Goal: Task Accomplishment & Management: Complete application form

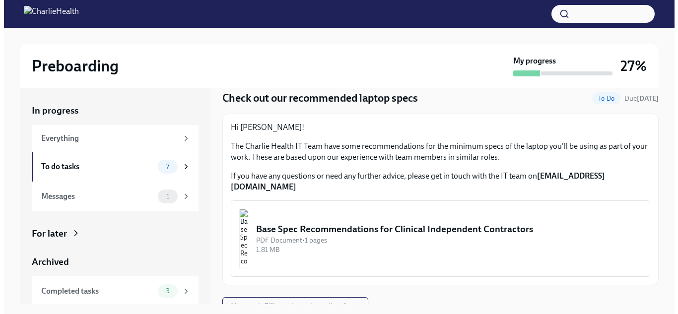
scroll to position [35, 0]
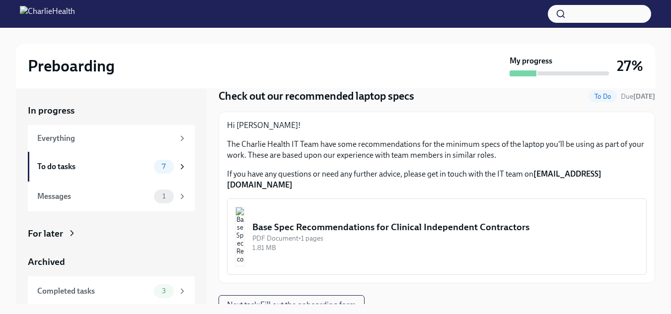
click at [383, 221] on div "Base Spec Recommendations for Clinical Independent Contractors" at bounding box center [445, 227] width 386 height 13
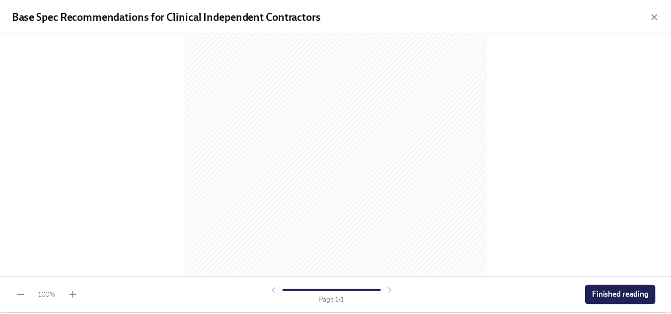
scroll to position [164, 0]
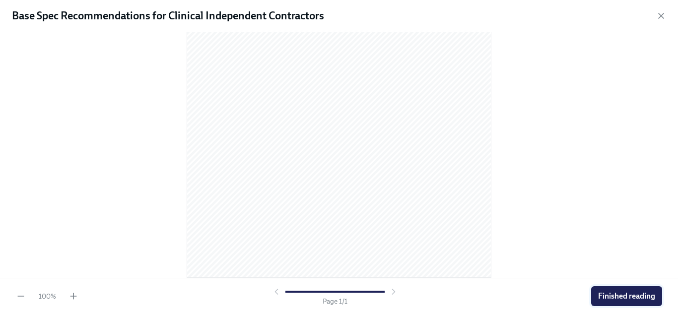
click at [615, 298] on span "Finished reading" at bounding box center [626, 296] width 57 height 10
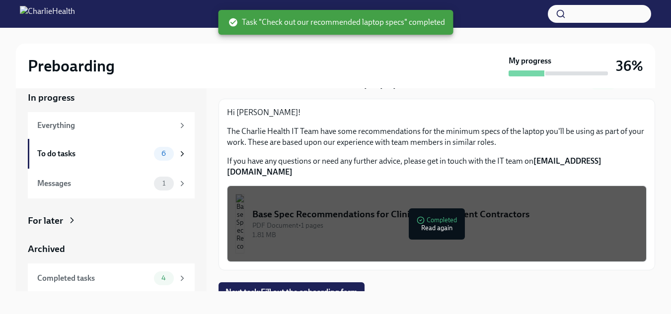
scroll to position [18, 0]
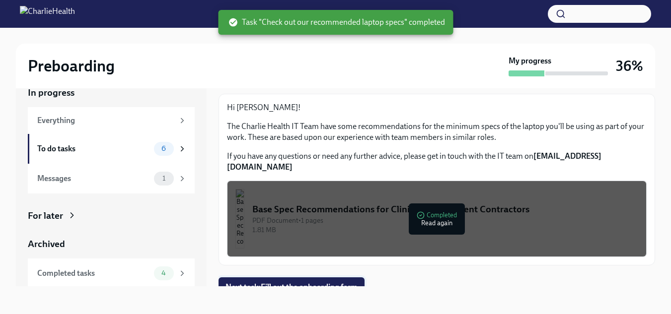
click at [297, 282] on span "Next task : Fill out the onboarding form" at bounding box center [291, 287] width 132 height 10
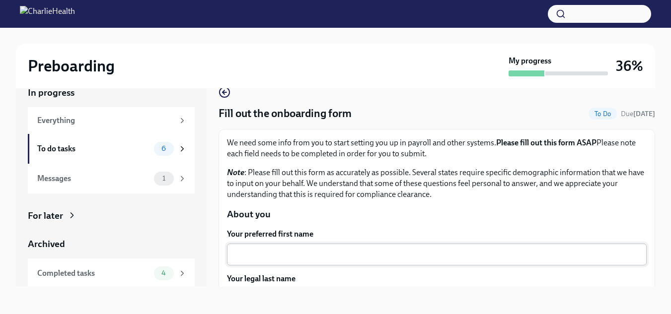
click at [388, 261] on div "x ​" at bounding box center [437, 255] width 420 height 22
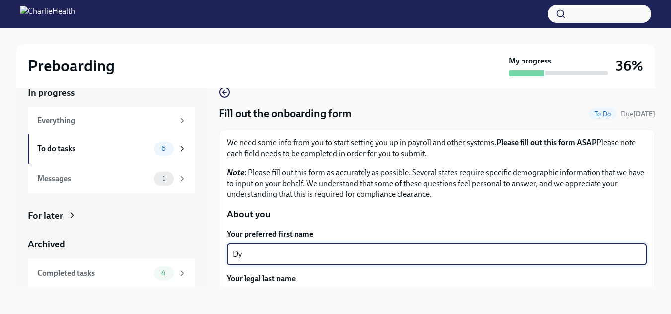
type textarea "D"
type textarea "[PERSON_NAME]"
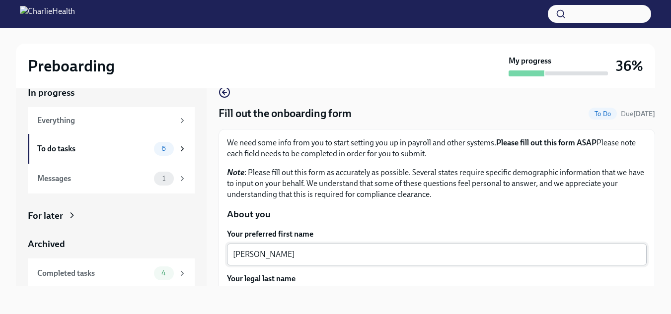
scroll to position [121, 0]
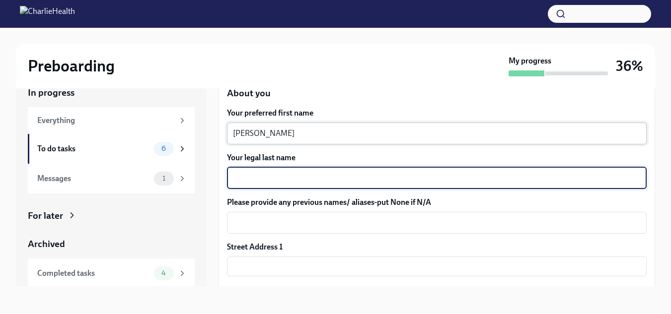
type textarea "b"
type textarea "[PERSON_NAME]"
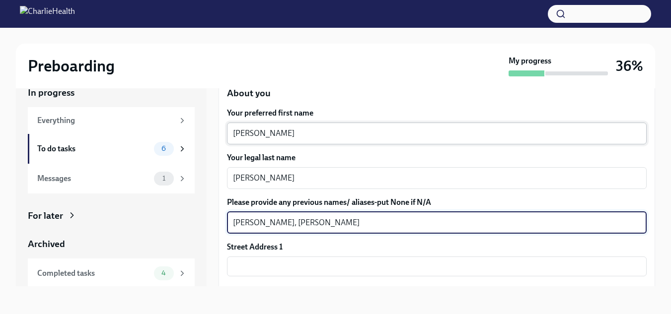
type textarea "[PERSON_NAME], [PERSON_NAME]"
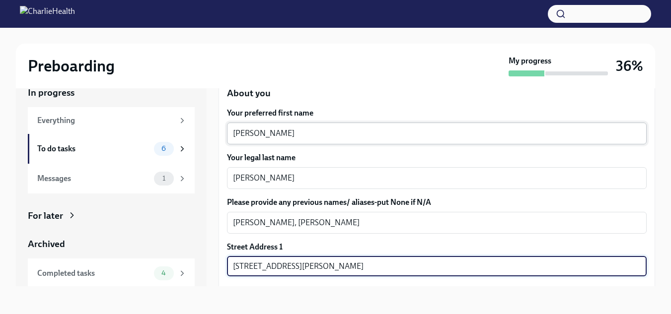
scroll to position [252, 0]
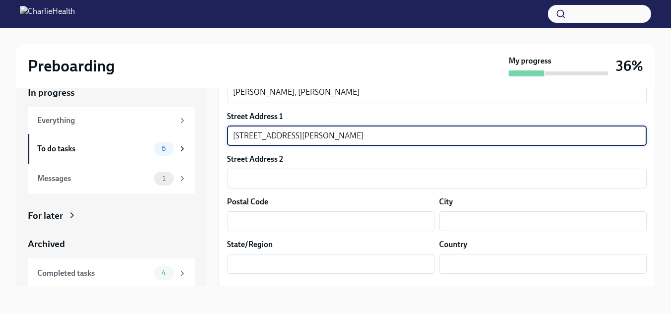
drag, startPoint x: 389, startPoint y: 139, endPoint x: 295, endPoint y: 139, distance: 93.8
click at [295, 139] on input "[STREET_ADDRESS][PERSON_NAME]" at bounding box center [437, 136] width 420 height 20
type input "[STREET_ADDRESS][PERSON_NAME]"
type input "44057"
type input "[GEOGRAPHIC_DATA]"
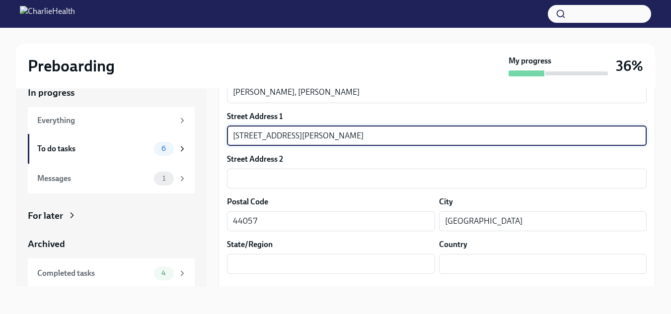
type input "[US_STATE]"
type input "US"
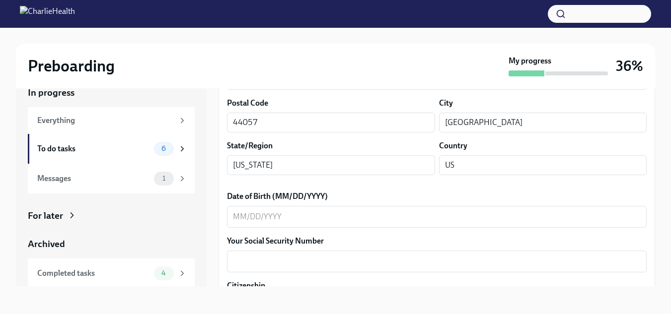
scroll to position [356, 0]
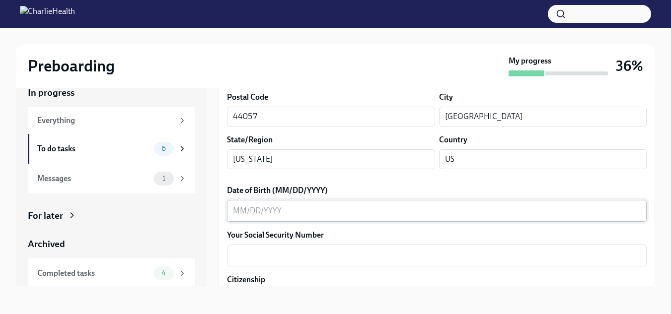
click at [253, 211] on textarea "Date of Birth (MM/DD/YYYY)" at bounding box center [437, 211] width 408 height 12
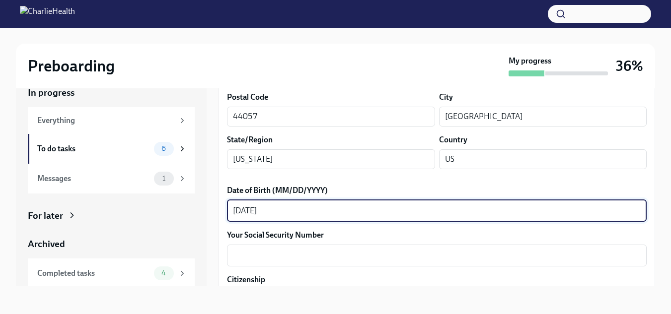
type textarea "[DATE]"
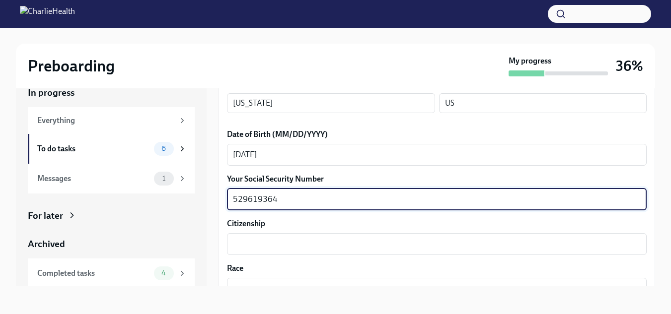
scroll to position [427, 0]
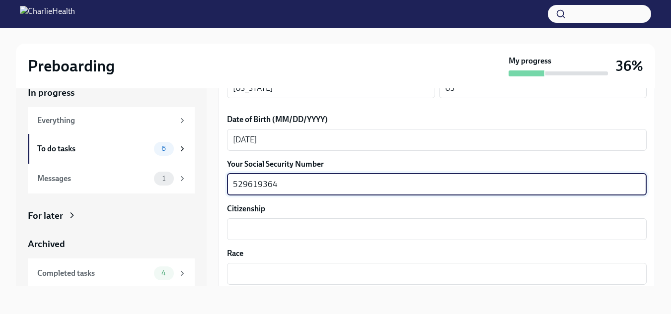
type textarea "529619364"
click at [253, 230] on textarea "Citizenship" at bounding box center [437, 229] width 408 height 12
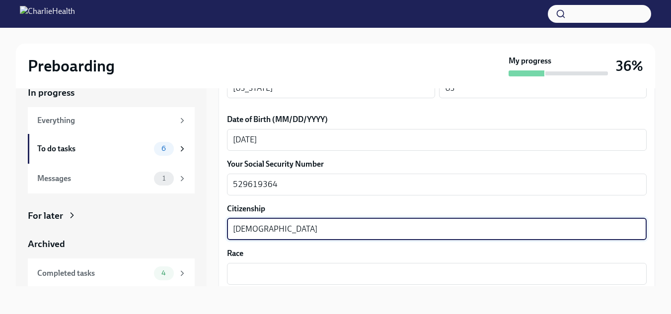
type textarea "[DEMOGRAPHIC_DATA]"
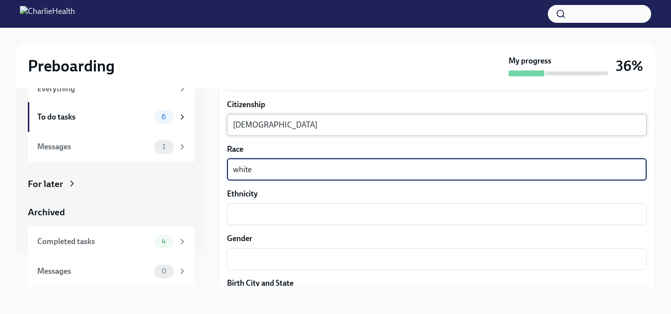
scroll to position [534, 0]
type textarea "white"
click at [254, 208] on textarea "Ethnicity" at bounding box center [437, 213] width 408 height 12
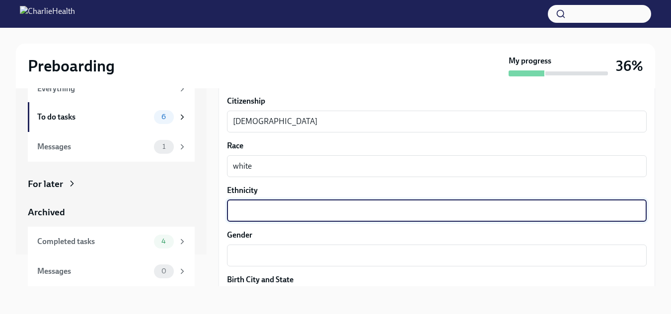
scroll to position [536, 0]
type textarea "European"
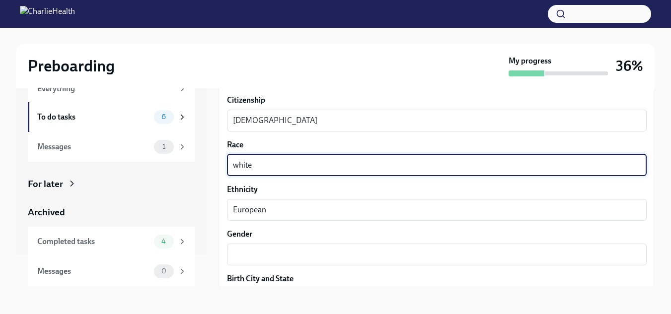
click at [340, 161] on textarea "white" at bounding box center [437, 165] width 408 height 12
type textarea "w"
type textarea "caucasian"
click at [268, 215] on textarea "European" at bounding box center [437, 210] width 408 height 12
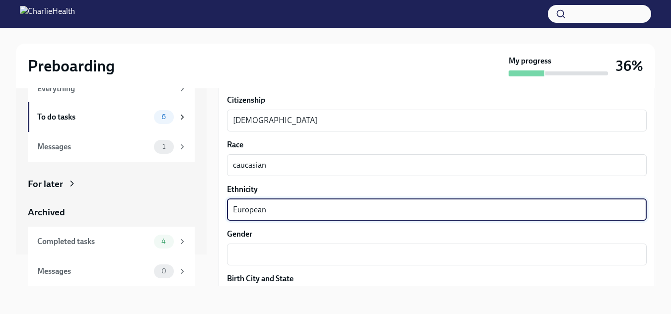
drag, startPoint x: 269, startPoint y: 212, endPoint x: 218, endPoint y: 207, distance: 50.9
click at [218, 207] on div "In progress Everything To do tasks 6 Messages 1 For later Archived Completed ta…" at bounding box center [335, 178] width 639 height 216
type textarea "white"
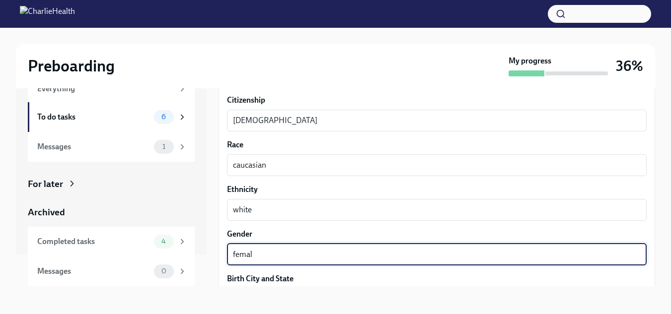
type textarea "femal"
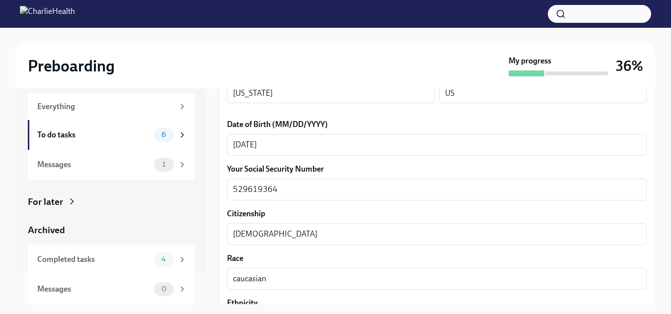
scroll to position [444, 0]
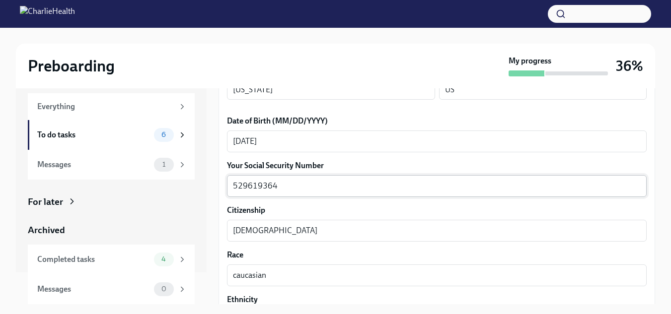
type textarea "[GEOGRAPHIC_DATA], [GEOGRAPHIC_DATA]"
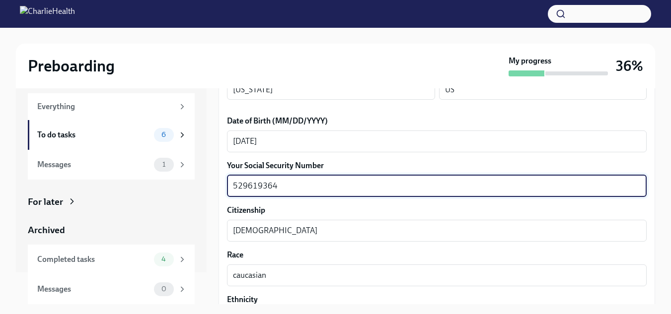
drag, startPoint x: 285, startPoint y: 187, endPoint x: 214, endPoint y: 186, distance: 71.0
click at [214, 186] on div "In progress Everything To do tasks 6 Messages 1 For later Archived Completed ta…" at bounding box center [335, 196] width 639 height 216
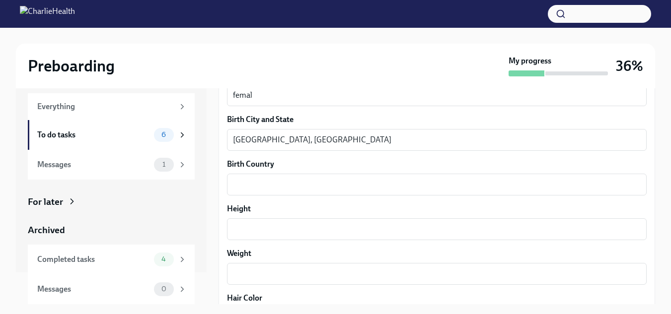
scroll to position [716, 0]
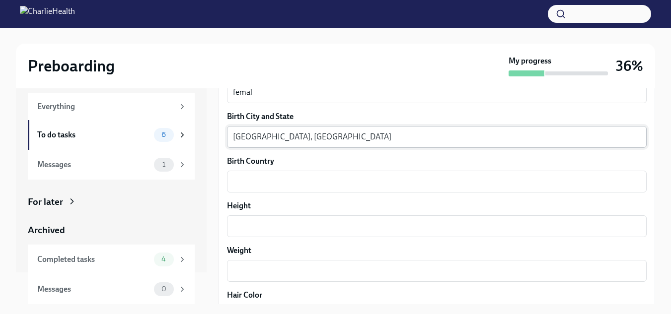
click at [365, 131] on textarea "[GEOGRAPHIC_DATA], [GEOGRAPHIC_DATA]" at bounding box center [437, 137] width 408 height 12
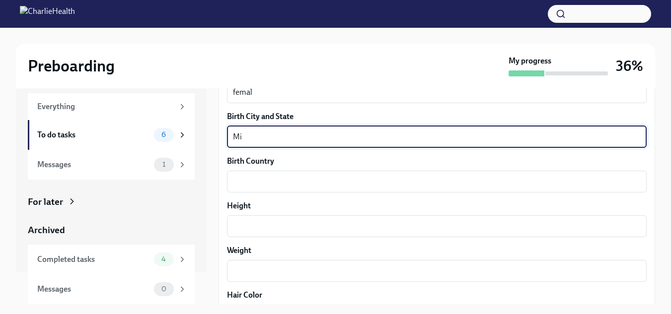
type textarea "M"
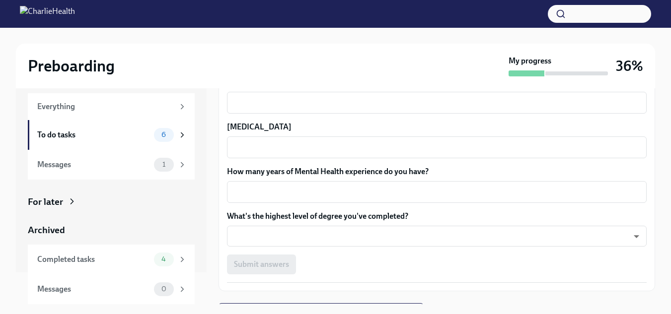
scroll to position [925, 0]
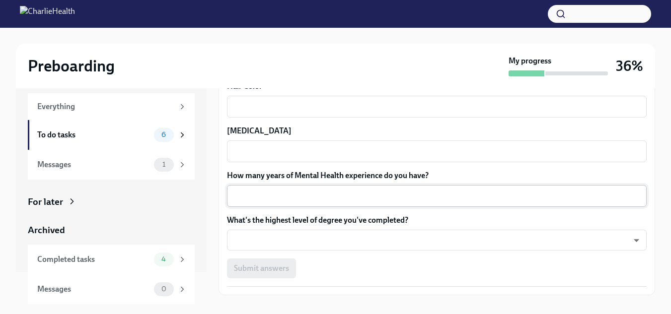
click at [240, 192] on textarea "How many years of Mental Health experience do you have?" at bounding box center [437, 196] width 408 height 12
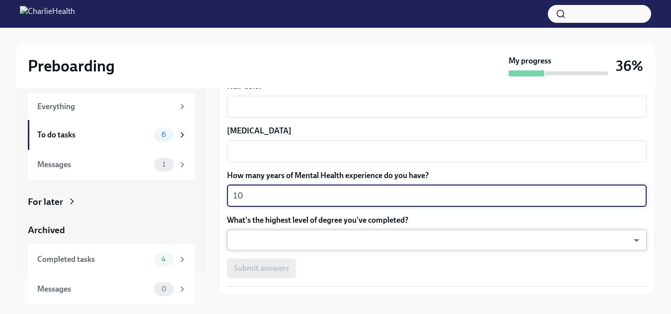
type textarea "10"
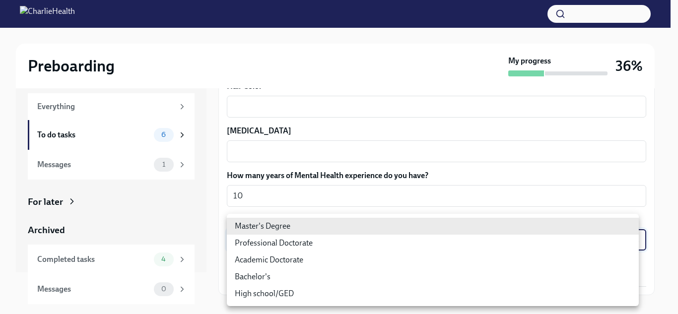
click at [241, 233] on body "Preboarding My progress 36% In progress Everything To do tasks 6 Messages 1 For…" at bounding box center [339, 166] width 678 height 332
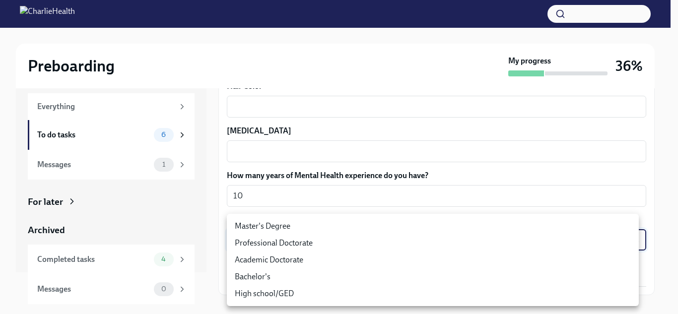
click at [250, 229] on li "Master's Degree" at bounding box center [433, 226] width 412 height 17
type input "2vBr-ghkD"
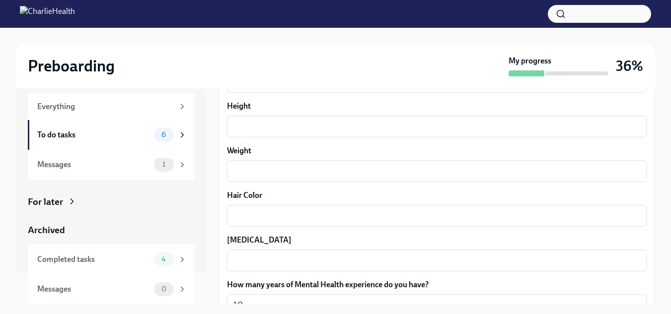
scroll to position [821, 0]
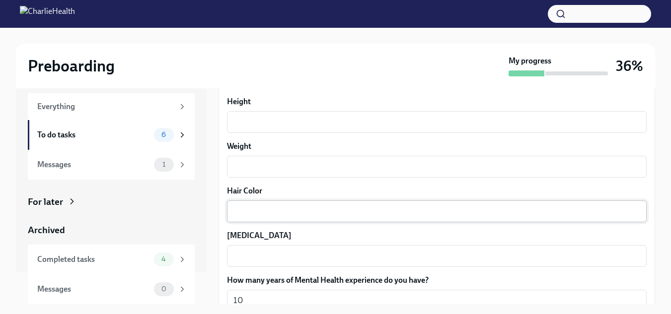
click at [565, 214] on textarea "Hair Color" at bounding box center [437, 212] width 408 height 12
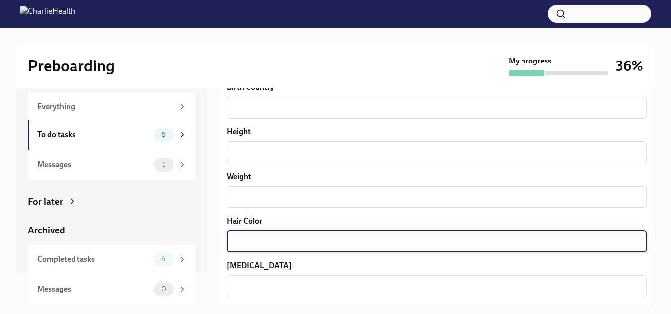
scroll to position [788, 0]
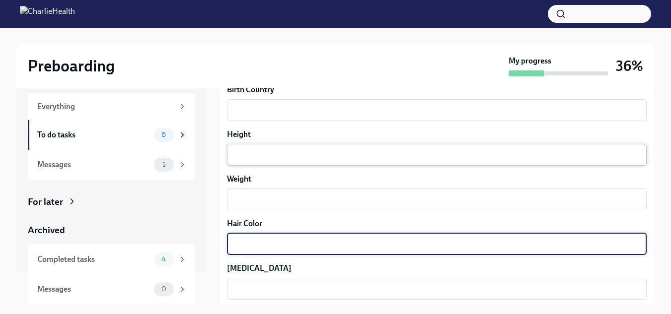
click at [602, 160] on textarea "Height" at bounding box center [437, 155] width 408 height 12
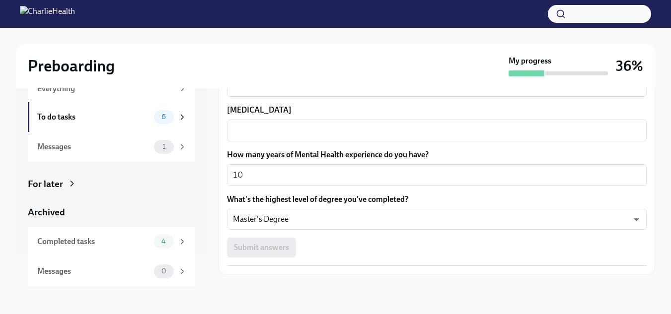
scroll to position [948, 0]
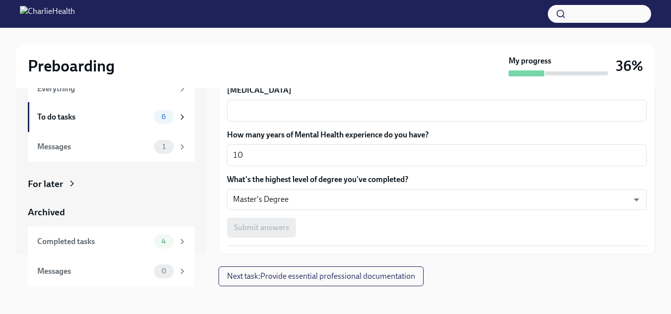
type textarea "5"
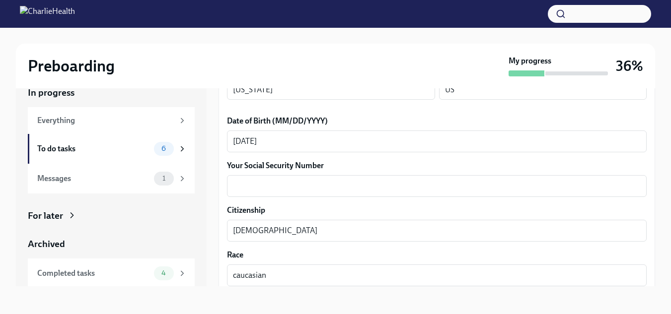
scroll to position [426, 0]
